Goal: Task Accomplishment & Management: Manage account settings

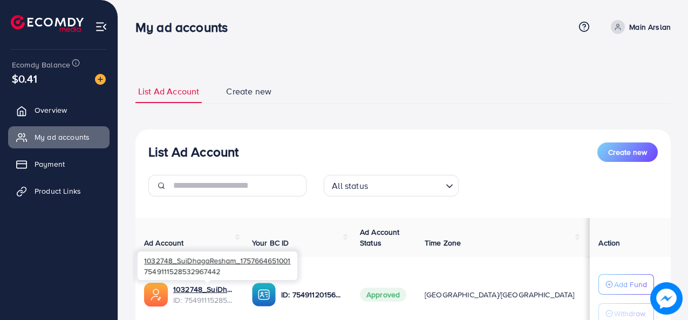
scroll to position [90, 0]
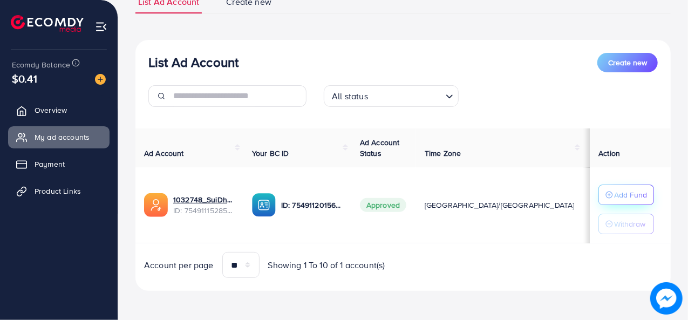
click at [617, 196] on p "Add Fund" at bounding box center [630, 194] width 33 height 13
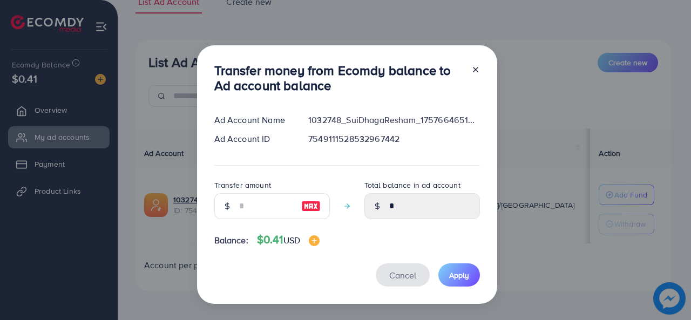
click at [404, 273] on span "Cancel" at bounding box center [402, 275] width 27 height 12
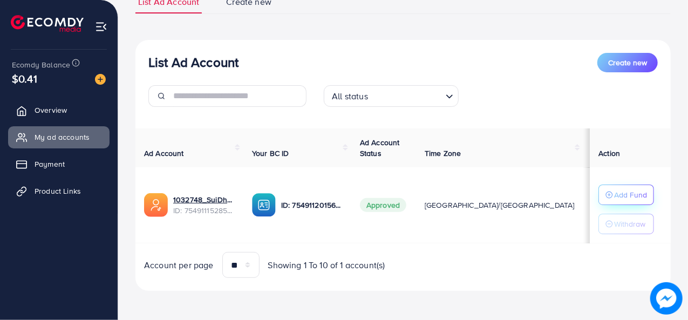
click at [624, 202] on button "Add Fund" at bounding box center [626, 195] width 56 height 21
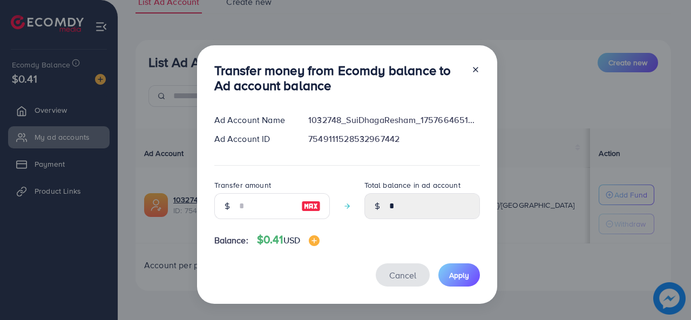
click at [409, 273] on span "Cancel" at bounding box center [402, 275] width 27 height 12
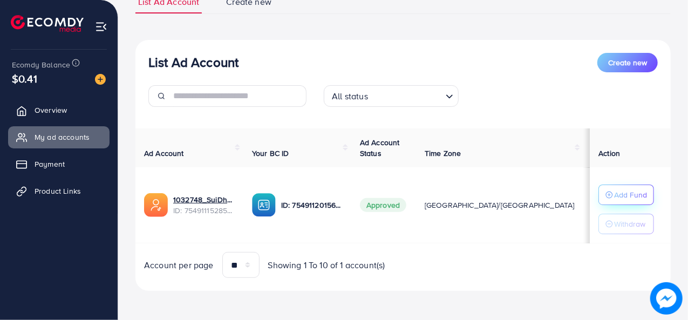
click at [606, 199] on div "Add Fund" at bounding box center [627, 194] width 42 height 13
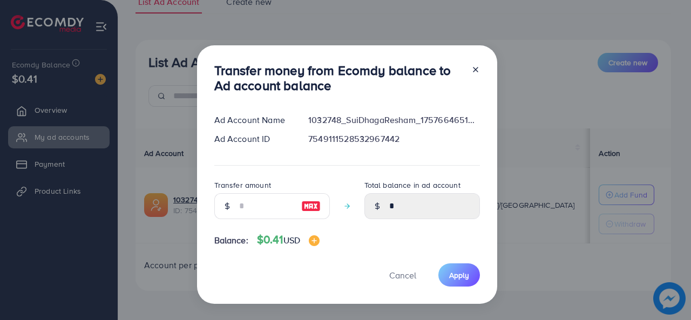
drag, startPoint x: 307, startPoint y: 121, endPoint x: 489, endPoint y: 117, distance: 183.0
click at [489, 117] on div "Transfer money from Ecomdy balance to Ad account balance Ad Account Name 103274…" at bounding box center [347, 174] width 300 height 259
copy div "1032748_SuiDhagaResham_1757664651001"
click at [335, 153] on div "Ad Account Name 1032748_SuiDhagaResham_1757664651001 Ad Account ID 754911152853…" at bounding box center [347, 139] width 266 height 51
drag, startPoint x: 304, startPoint y: 137, endPoint x: 404, endPoint y: 137, distance: 99.3
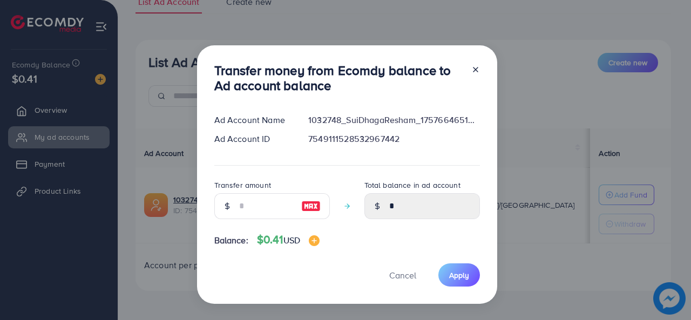
click at [404, 137] on div "7549111528532967442" at bounding box center [394, 139] width 188 height 12
copy div "7549111528532967442"
click at [410, 271] on span "Cancel" at bounding box center [402, 275] width 27 height 12
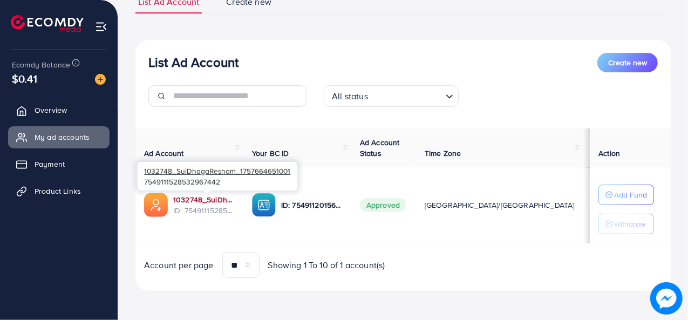
click at [221, 200] on link "1032748_SuiDhagaResham_1757664651001" at bounding box center [204, 199] width 62 height 11
